Goal: Transaction & Acquisition: Purchase product/service

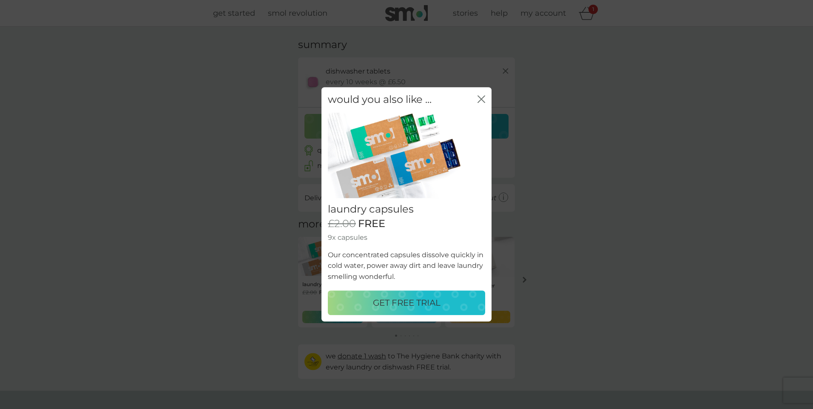
click at [417, 311] on button "GET FREE TRIAL" at bounding box center [406, 303] width 157 height 25
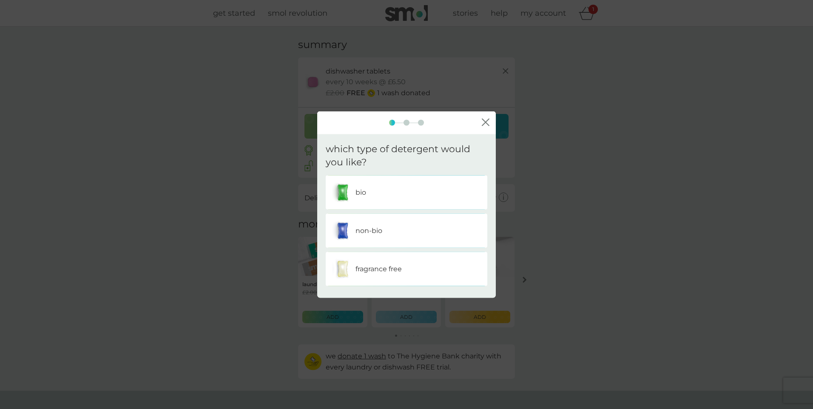
click at [413, 235] on div "non-bio" at bounding box center [406, 230] width 149 height 21
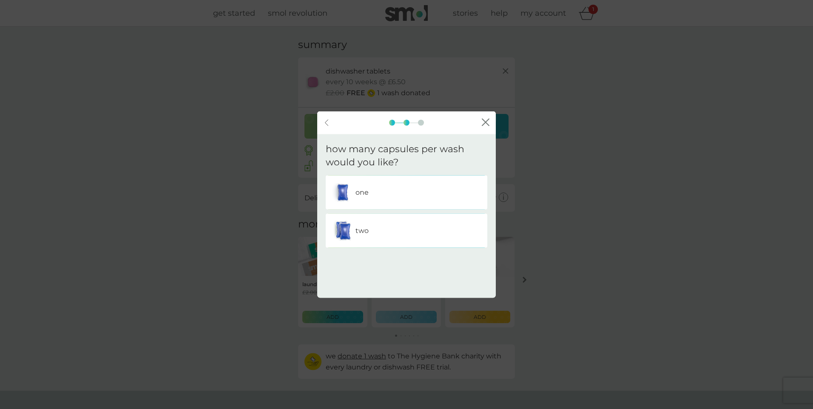
click at [415, 198] on div "one" at bounding box center [406, 192] width 149 height 21
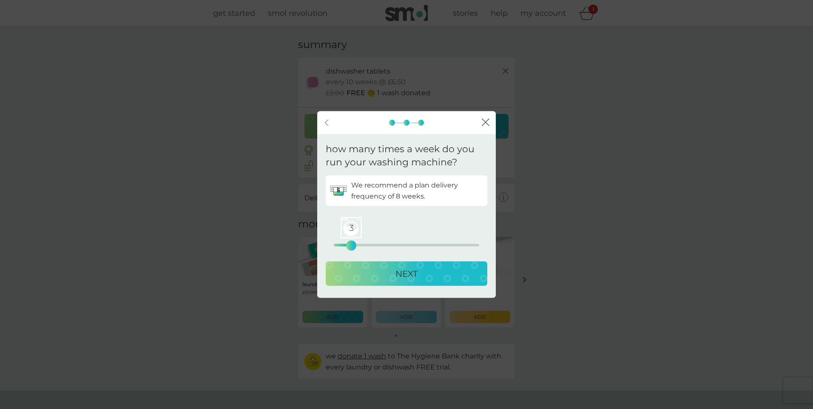
drag, startPoint x: 336, startPoint y: 248, endPoint x: 353, endPoint y: 248, distance: 16.6
click at [353, 247] on div "3" at bounding box center [351, 245] width 3 height 3
click at [371, 282] on button "NEXT" at bounding box center [407, 273] width 162 height 25
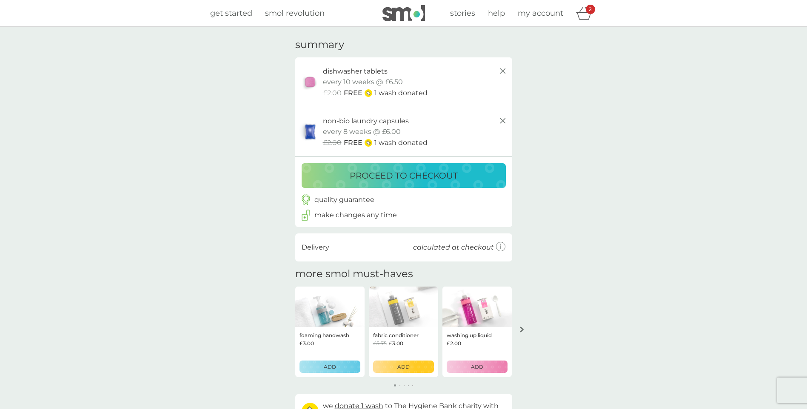
click at [425, 180] on p "proceed to checkout" at bounding box center [404, 176] width 108 height 14
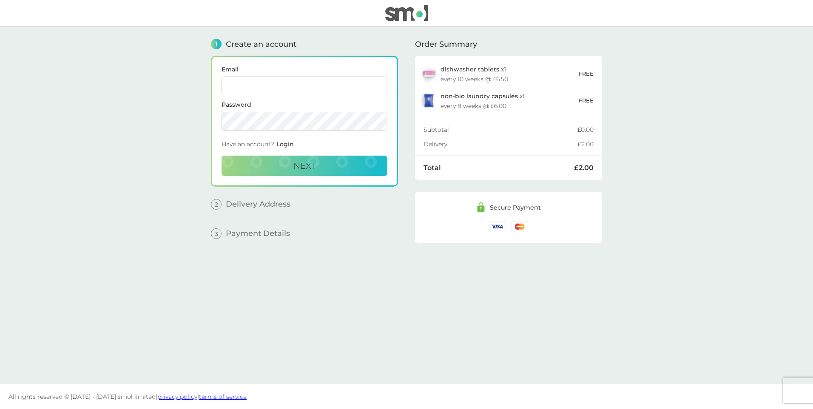
click at [350, 88] on input "Email" at bounding box center [305, 86] width 166 height 19
type input "bethjones23@hotmail.com"
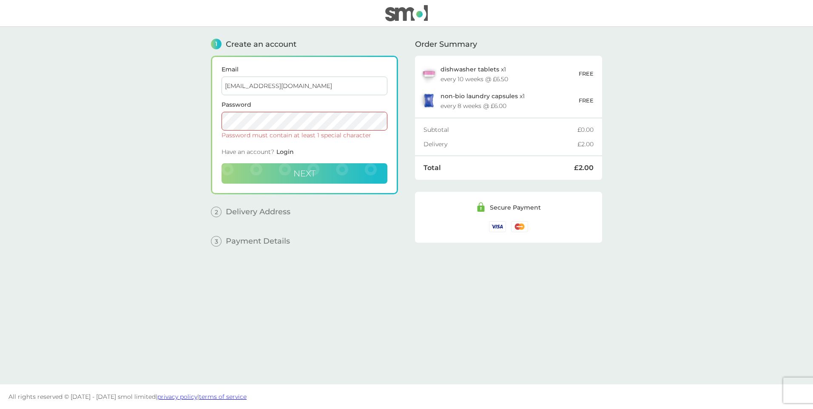
click at [300, 174] on span "Next" at bounding box center [305, 173] width 22 height 10
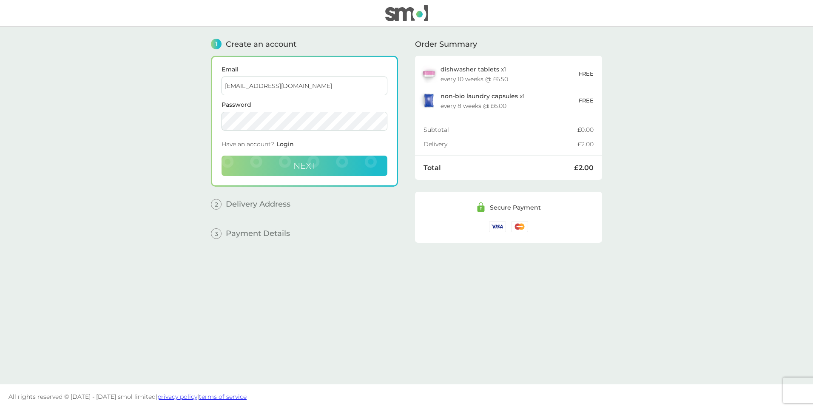
click at [294, 166] on span "Next" at bounding box center [305, 166] width 22 height 10
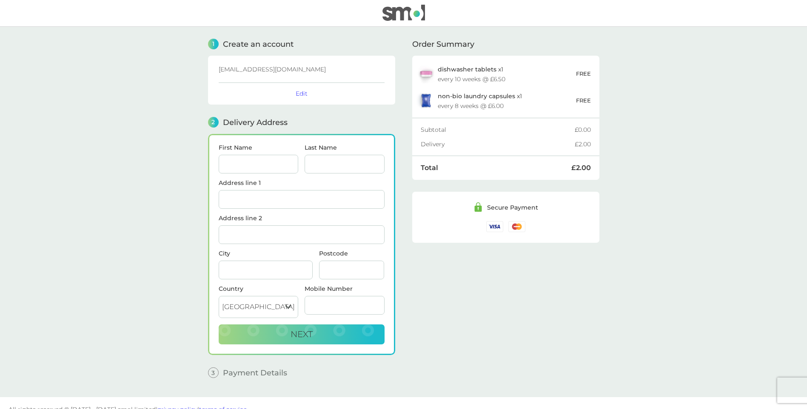
scroll to position [13, 0]
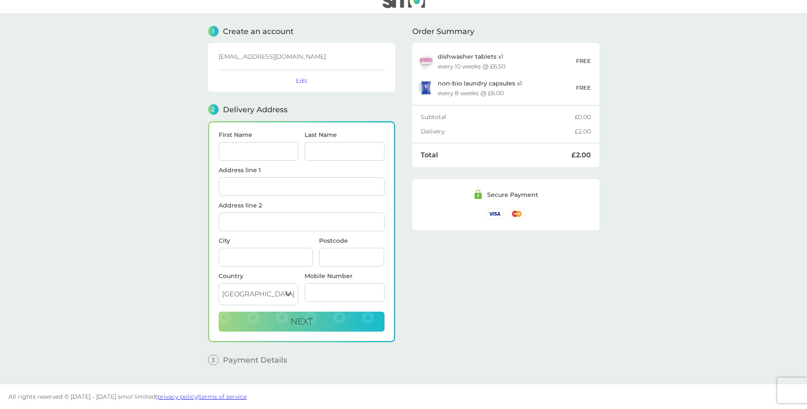
click at [255, 142] on span "First Name" at bounding box center [259, 146] width 80 height 29
click at [254, 145] on input "First Name" at bounding box center [259, 151] width 80 height 19
type input "Bethany"
type input "Jones"
type input "Brockwell House, Vauxhall Street, London SE11 5RN"
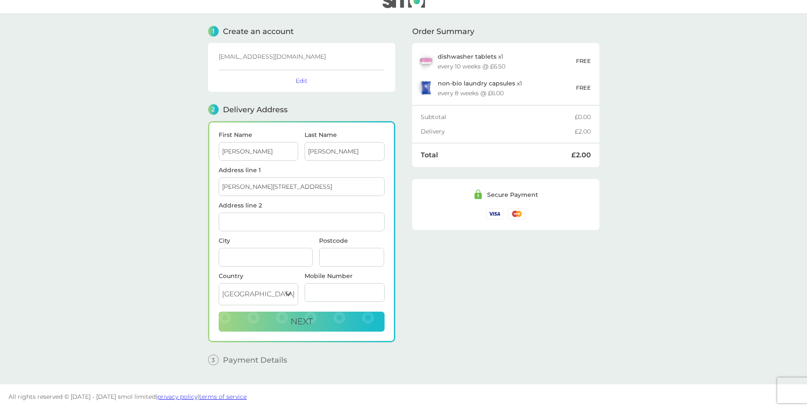
type input "Yes"
type input "SE11 5RN"
type input "07506570182"
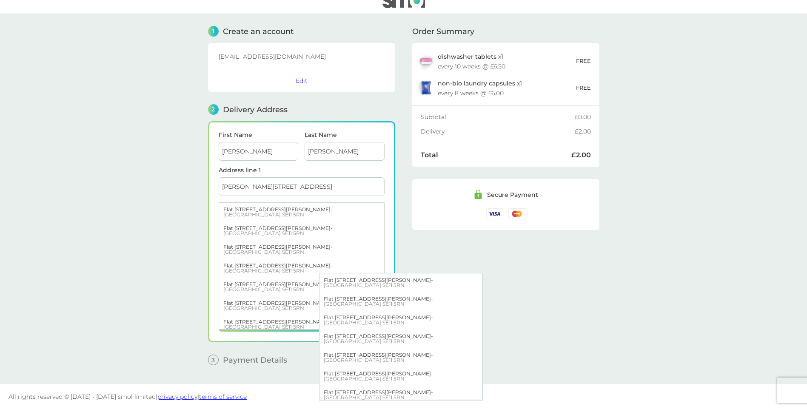
click at [277, 334] on div "Flat 16 Brockwell House Vauxhall Street - London SE11 5RN" at bounding box center [301, 343] width 165 height 19
type input "Flat 16, Brockwell House"
type input "Vauxhall Street"
type input "London"
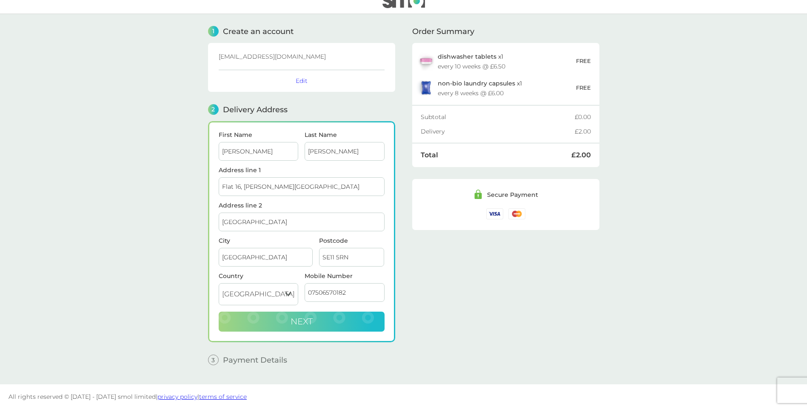
click at [310, 319] on span "Next" at bounding box center [302, 322] width 22 height 10
checkbox input "true"
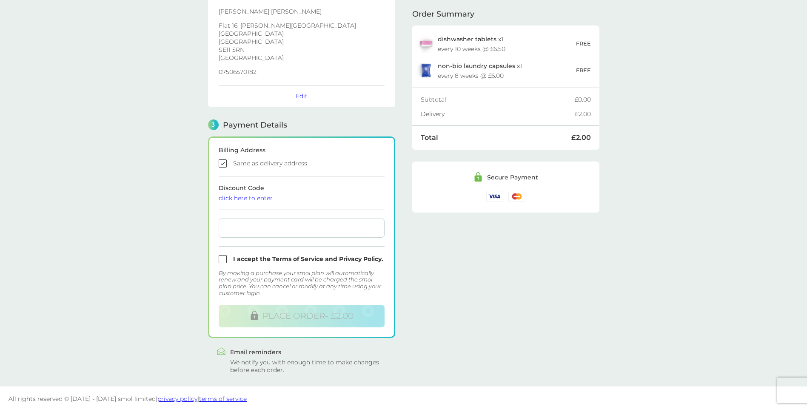
scroll to position [138, 0]
click at [434, 254] on div "Order Summary dishwasher tablets x 1 every 10 weeks @ £6.50 FREE non-bio laundr…" at bounding box center [505, 130] width 187 height 483
click at [265, 221] on div at bounding box center [302, 226] width 166 height 19
click at [433, 336] on div "Order Summary dishwasher tablets x 1 every 10 weeks @ £6.50 FREE non-bio laundr…" at bounding box center [505, 130] width 187 height 483
click at [312, 258] on input "checkbox" at bounding box center [302, 257] width 166 height 8
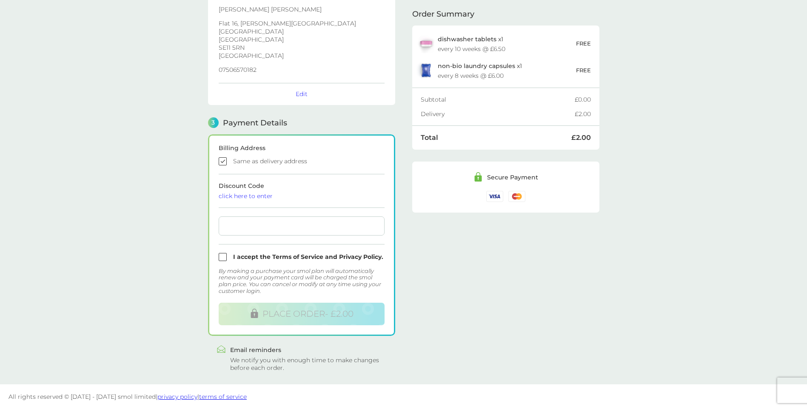
checkbox input "true"
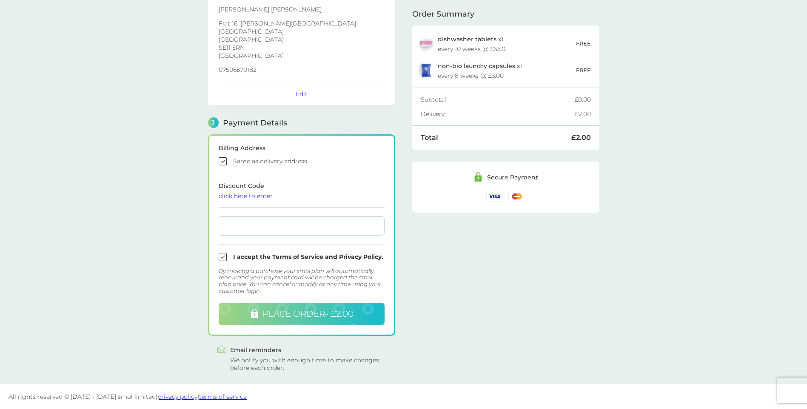
click at [342, 318] on span "PLACE ORDER - £2.00" at bounding box center [307, 314] width 91 height 10
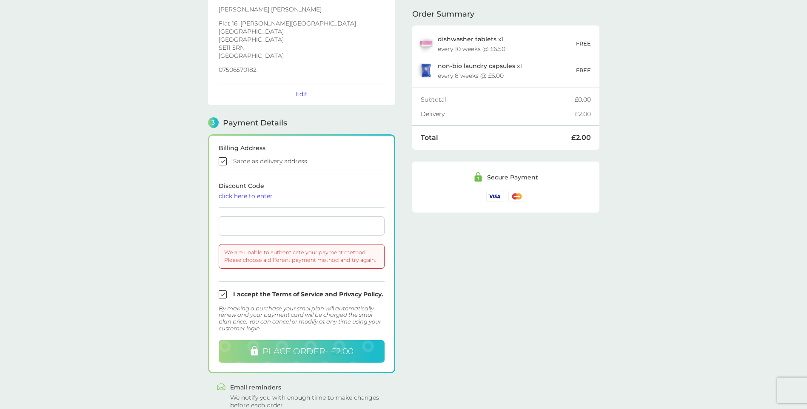
click at [363, 354] on button "PLACE ORDER - £2.00" at bounding box center [302, 351] width 166 height 23
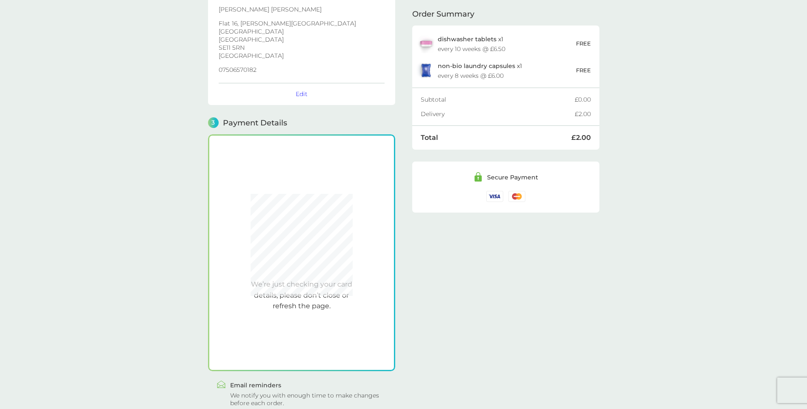
scroll to position [136, 0]
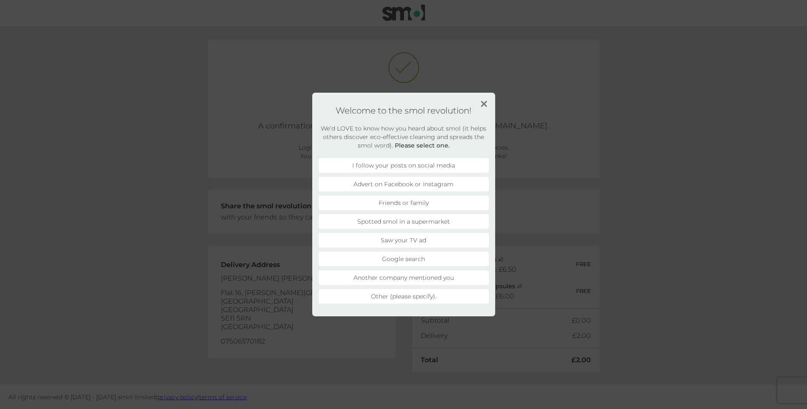
click at [483, 103] on img at bounding box center [484, 104] width 6 height 6
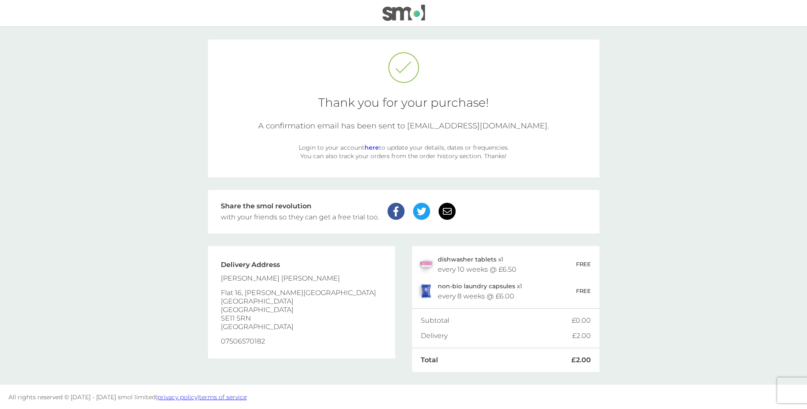
click at [370, 148] on link "here" at bounding box center [372, 148] width 14 height 8
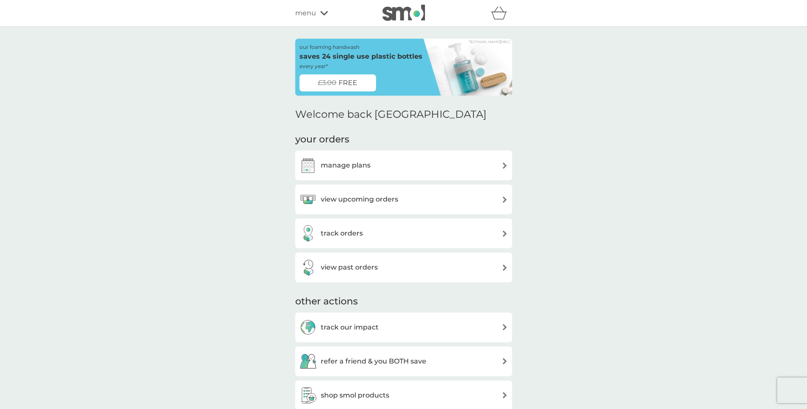
click at [467, 237] on div "track orders" at bounding box center [403, 233] width 208 height 17
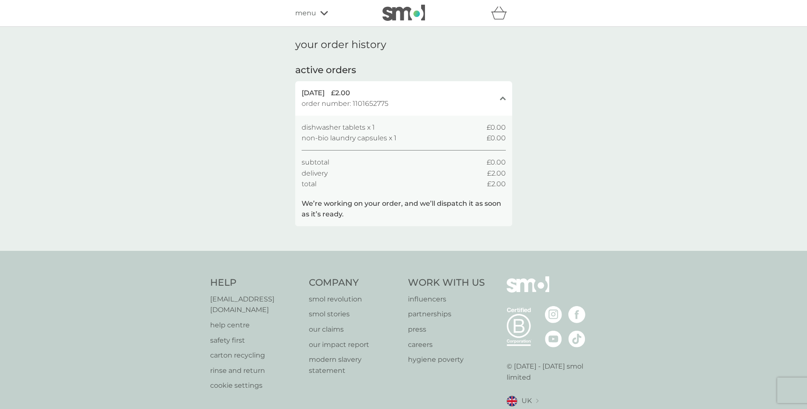
click at [326, 13] on icon at bounding box center [324, 13] width 8 height 4
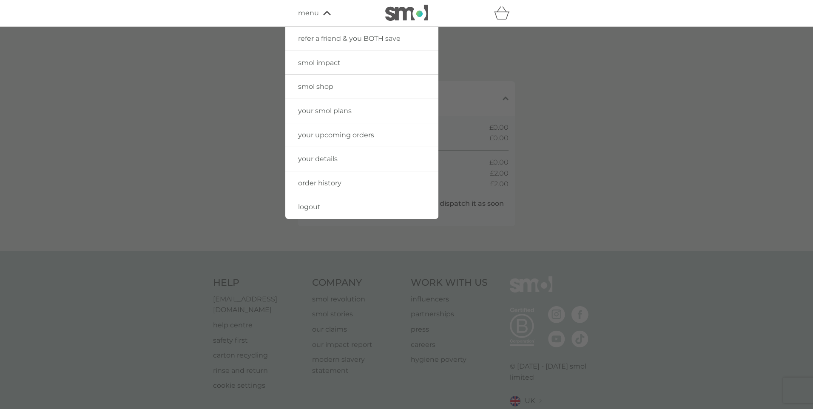
click at [363, 109] on link "your smol plans" at bounding box center [361, 111] width 153 height 24
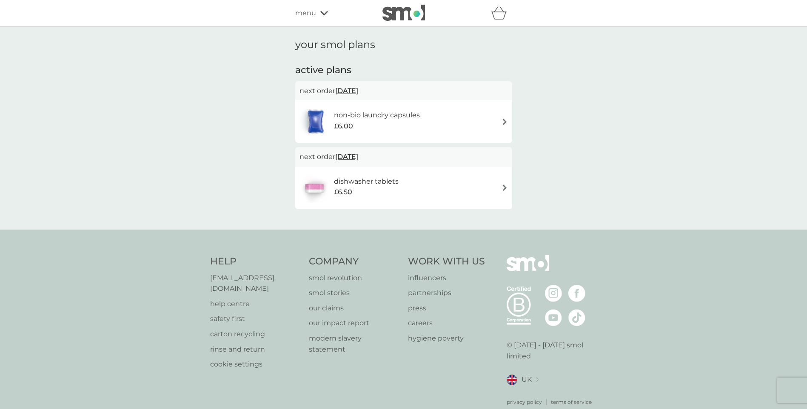
click at [503, 123] on img at bounding box center [505, 122] width 6 height 6
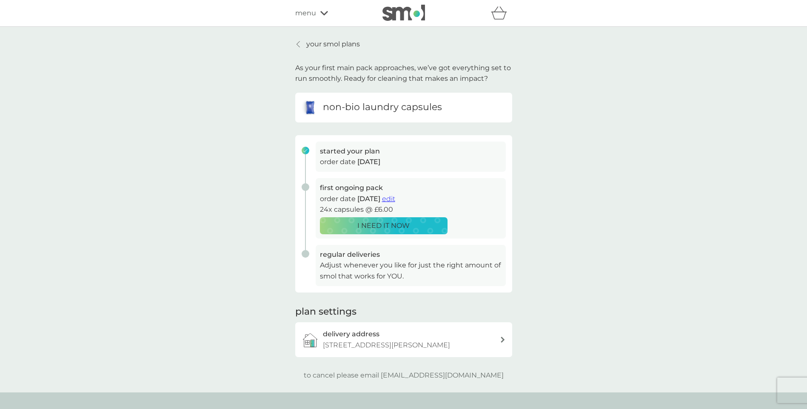
click at [312, 13] on span "menu" at bounding box center [305, 13] width 21 height 11
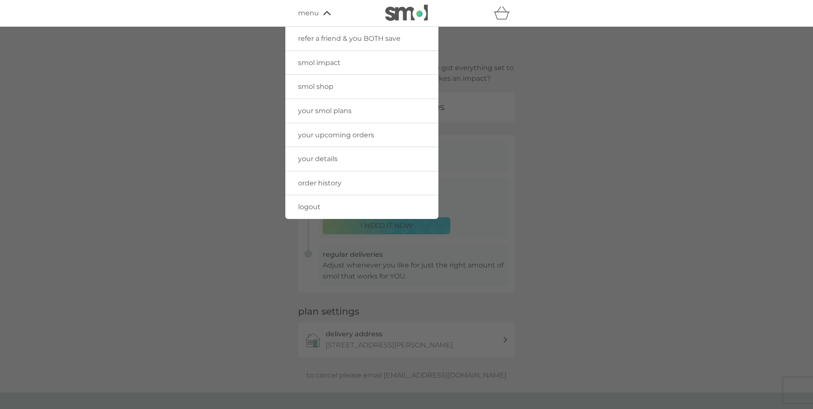
click at [251, 177] on div at bounding box center [406, 231] width 813 height 409
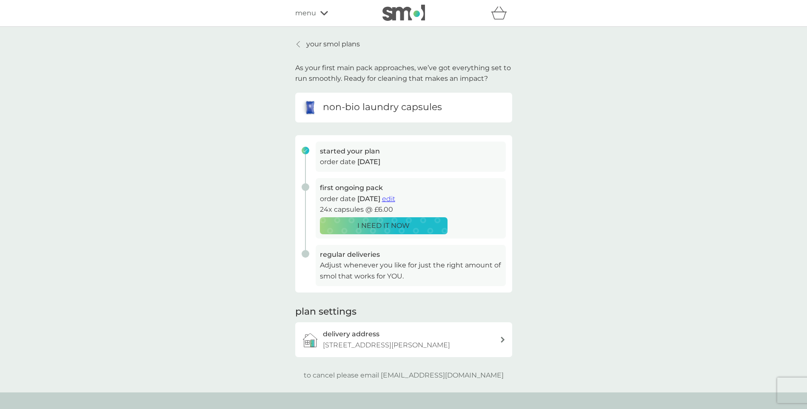
click at [395, 197] on span "edit" at bounding box center [388, 199] width 13 height 8
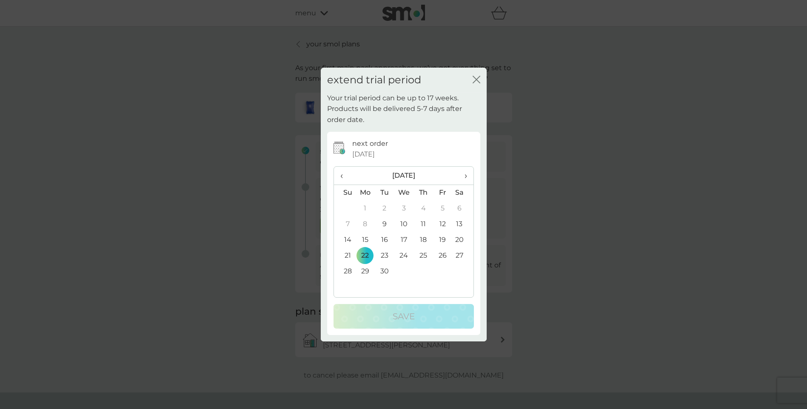
click at [466, 175] on span "›" at bounding box center [462, 176] width 9 height 18
click at [351, 256] on td "16" at bounding box center [345, 256] width 22 height 16
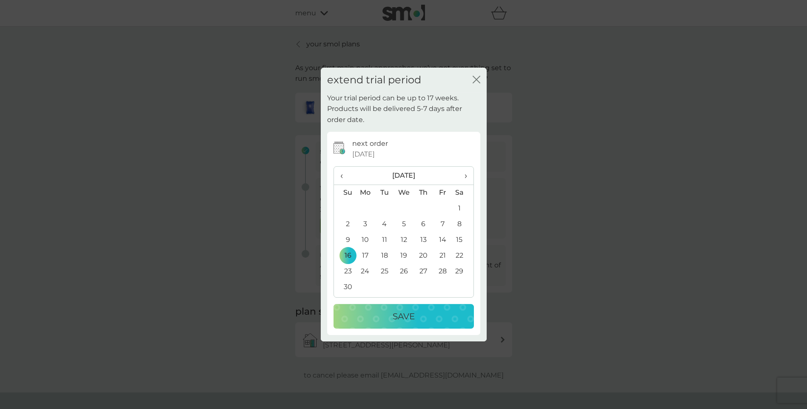
drag, startPoint x: 348, startPoint y: 271, endPoint x: 353, endPoint y: 276, distance: 7.2
click at [348, 271] on td "23" at bounding box center [345, 272] width 22 height 16
click at [345, 178] on span "‹" at bounding box center [344, 176] width 9 height 18
click at [344, 178] on span "‹" at bounding box center [344, 176] width 9 height 18
click at [465, 177] on span "›" at bounding box center [462, 176] width 9 height 18
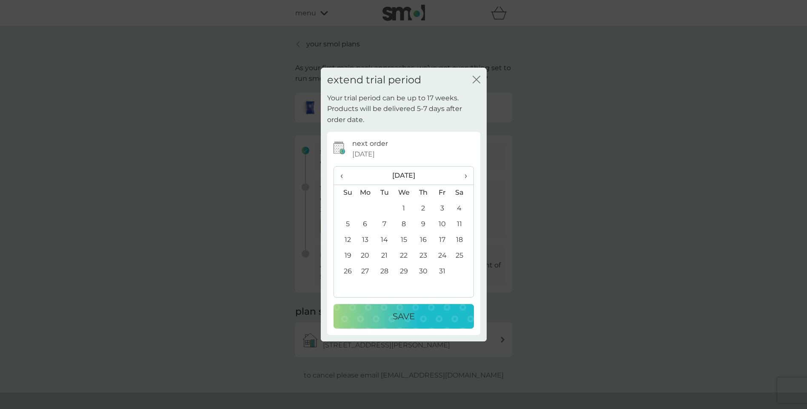
click at [464, 179] on span "›" at bounding box center [462, 176] width 9 height 18
click at [467, 176] on th "›" at bounding box center [462, 176] width 21 height 18
click at [468, 176] on th "›" at bounding box center [462, 176] width 21 height 18
click at [366, 222] on td "5" at bounding box center [366, 225] width 20 height 16
click at [399, 311] on p "Save" at bounding box center [404, 317] width 22 height 14
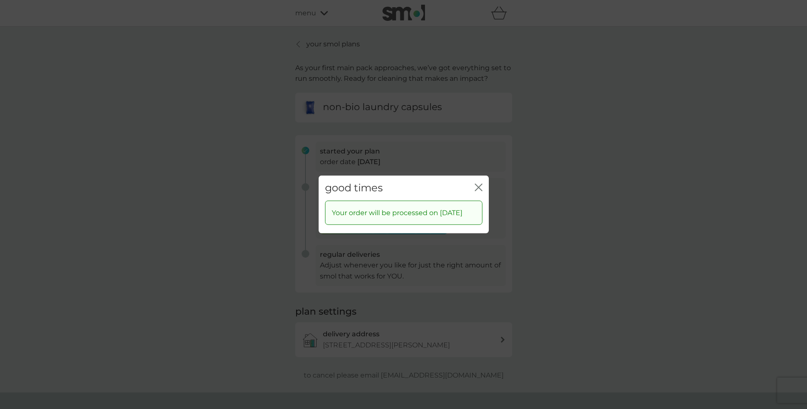
click at [477, 184] on icon "close" at bounding box center [479, 188] width 8 height 8
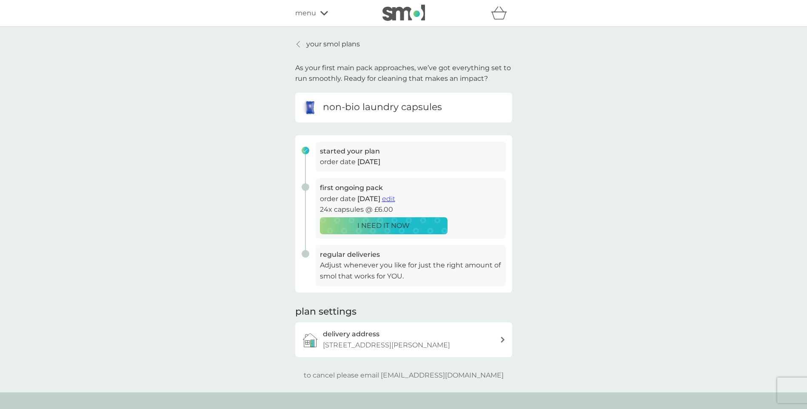
click at [314, 43] on p "your smol plans" at bounding box center [333, 44] width 54 height 11
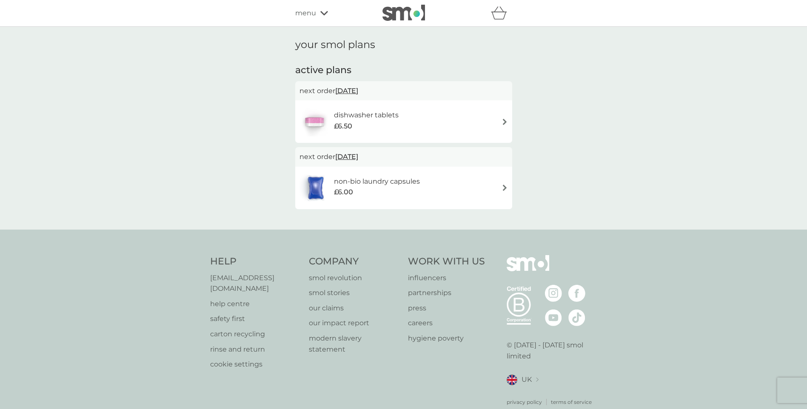
click at [396, 129] on div "£6.50" at bounding box center [366, 126] width 65 height 11
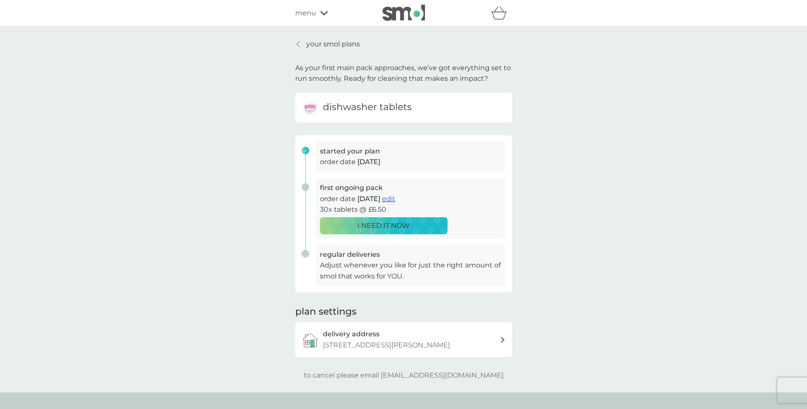
click at [395, 200] on span "edit" at bounding box center [388, 199] width 13 height 8
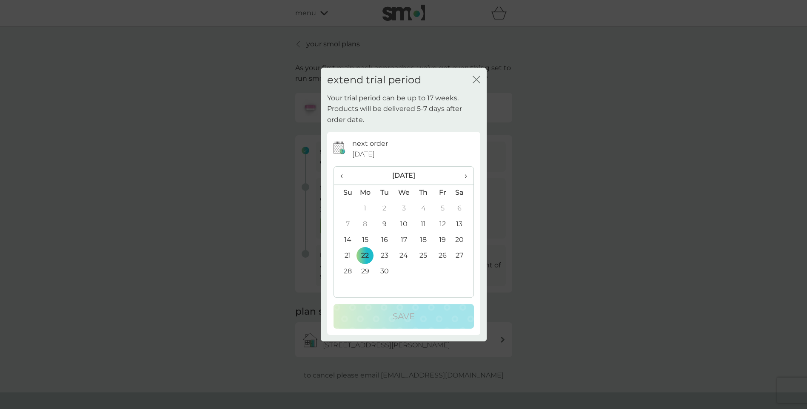
click at [461, 174] on span "›" at bounding box center [462, 176] width 9 height 18
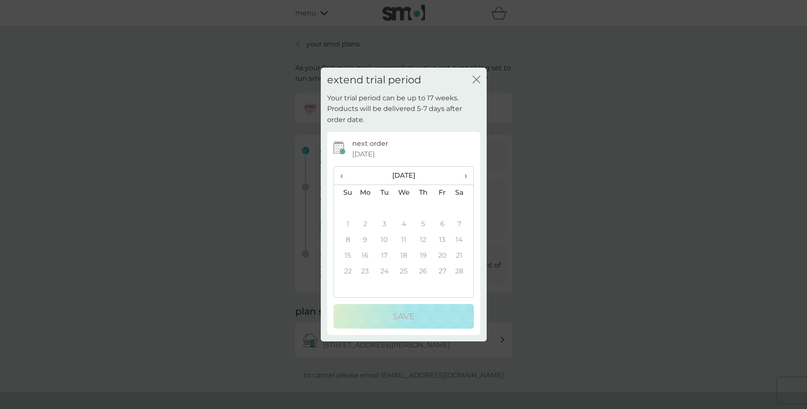
click at [461, 174] on span "›" at bounding box center [462, 176] width 9 height 18
click at [344, 175] on span "‹" at bounding box center [344, 176] width 9 height 18
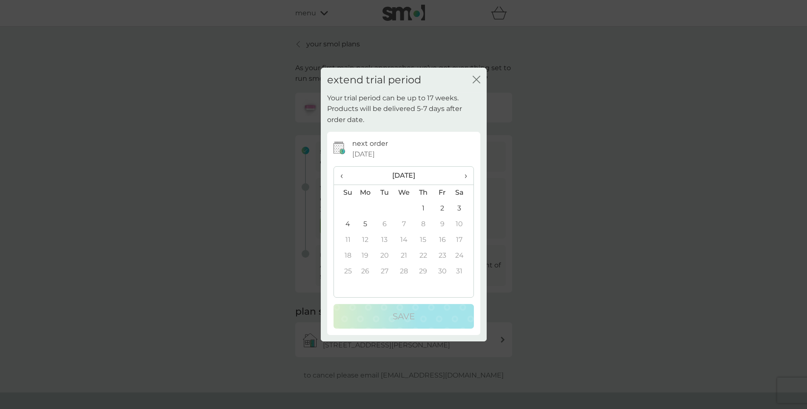
click at [365, 226] on td "5" at bounding box center [366, 225] width 20 height 16
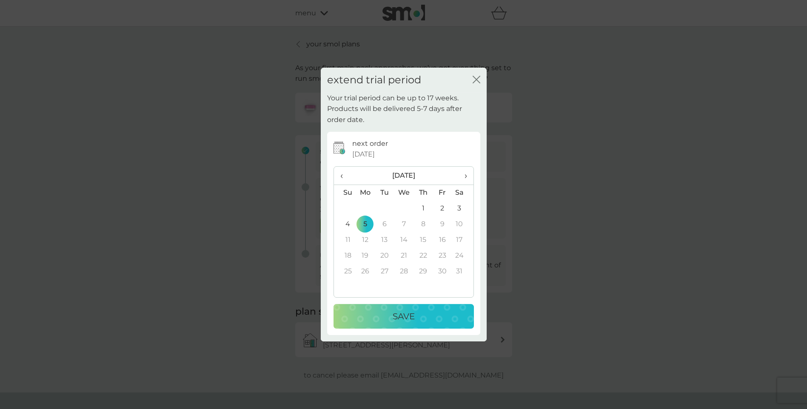
click at [389, 309] on button "Save" at bounding box center [404, 316] width 140 height 25
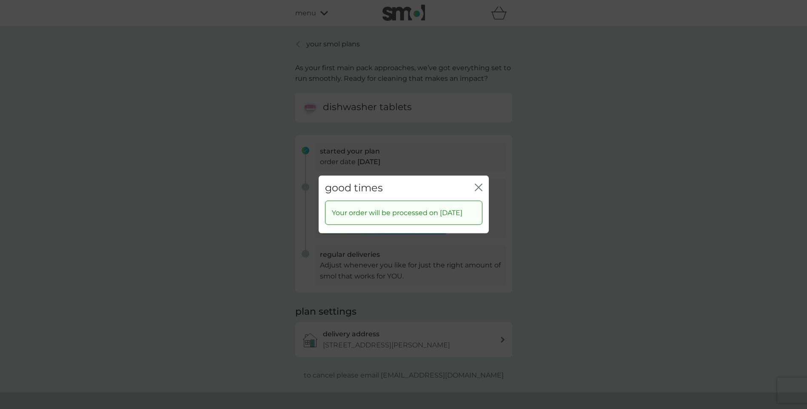
click at [482, 184] on icon "close" at bounding box center [480, 187] width 3 height 7
